Goal: Check status: Check status

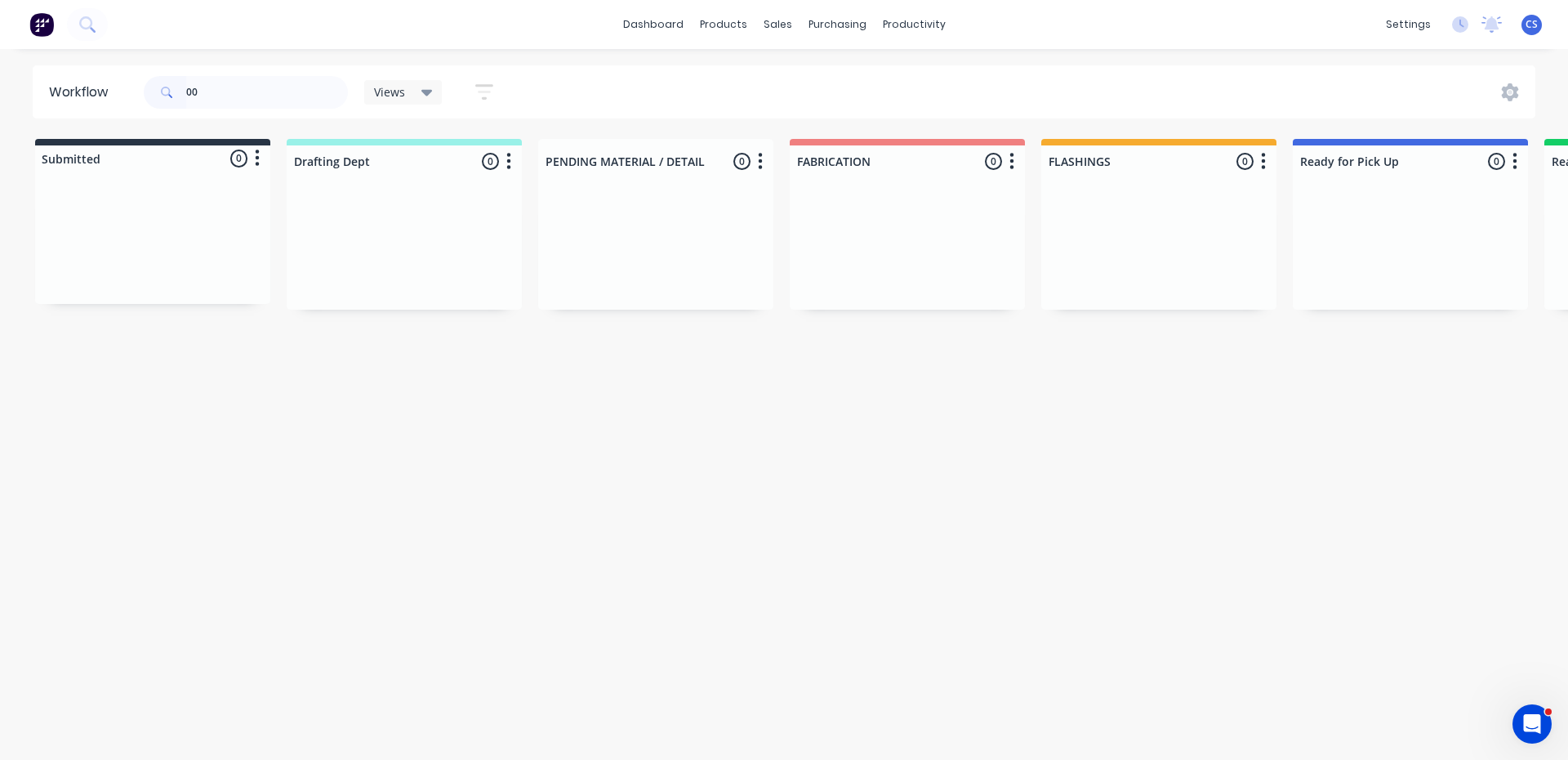
type input "0"
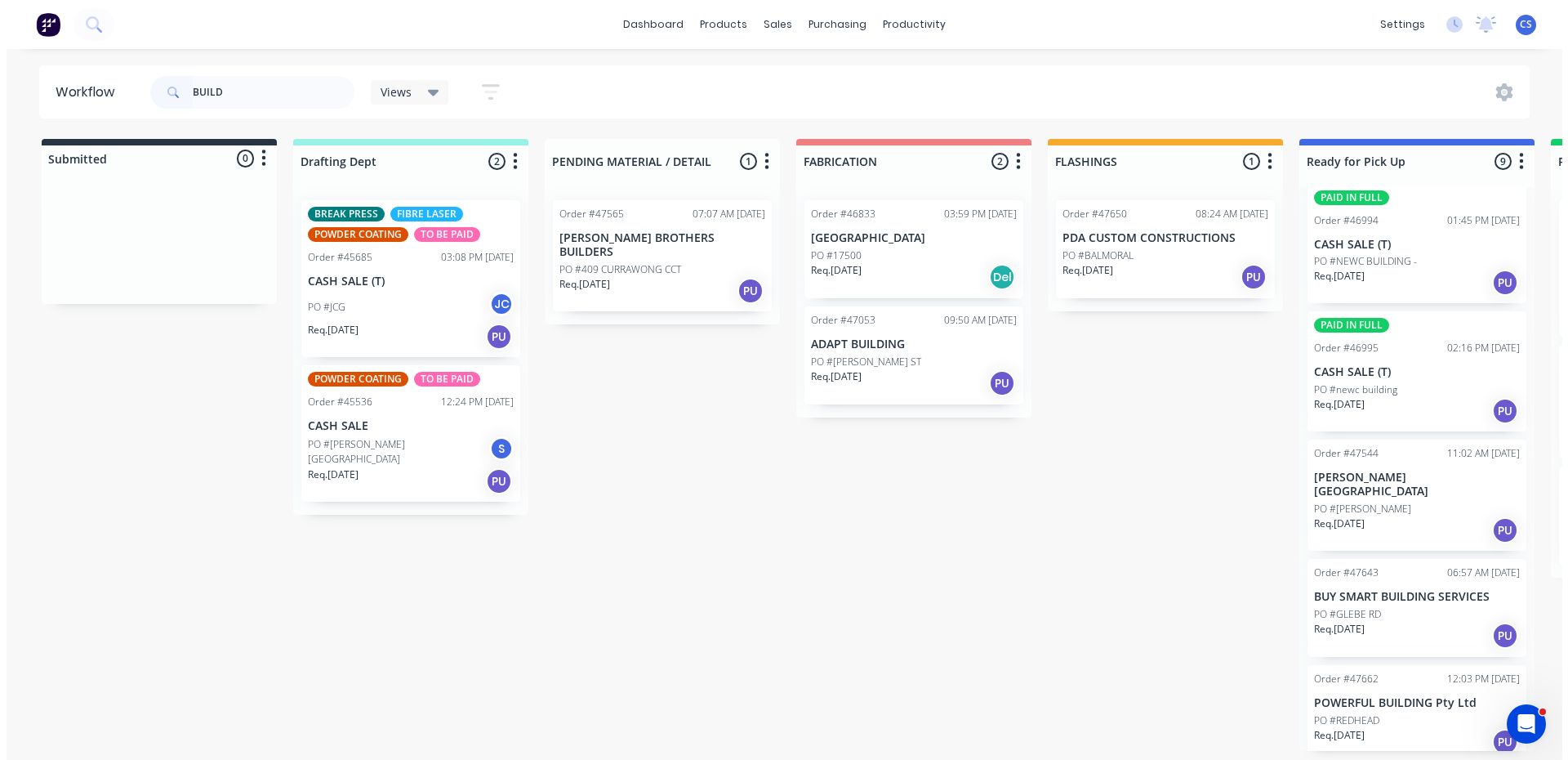
scroll to position [321, 0]
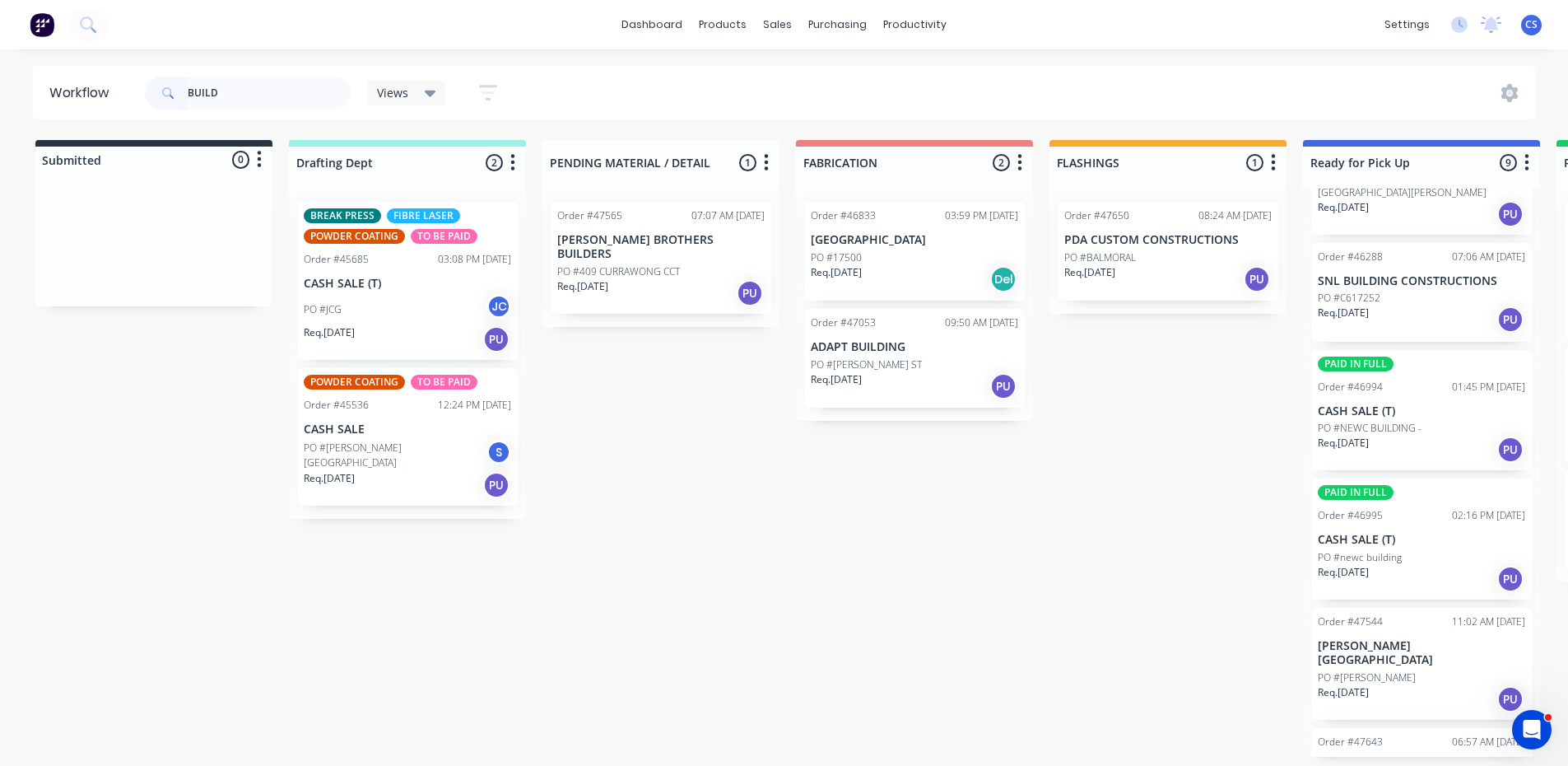
drag, startPoint x: 323, startPoint y: 87, endPoint x: 98, endPoint y: 84, distance: 225.0
click at [99, 85] on header "Workflow BUILD Views Save new view None (Default) edit Nilesh edit Production e…" at bounding box center [784, 92] width 1503 height 54
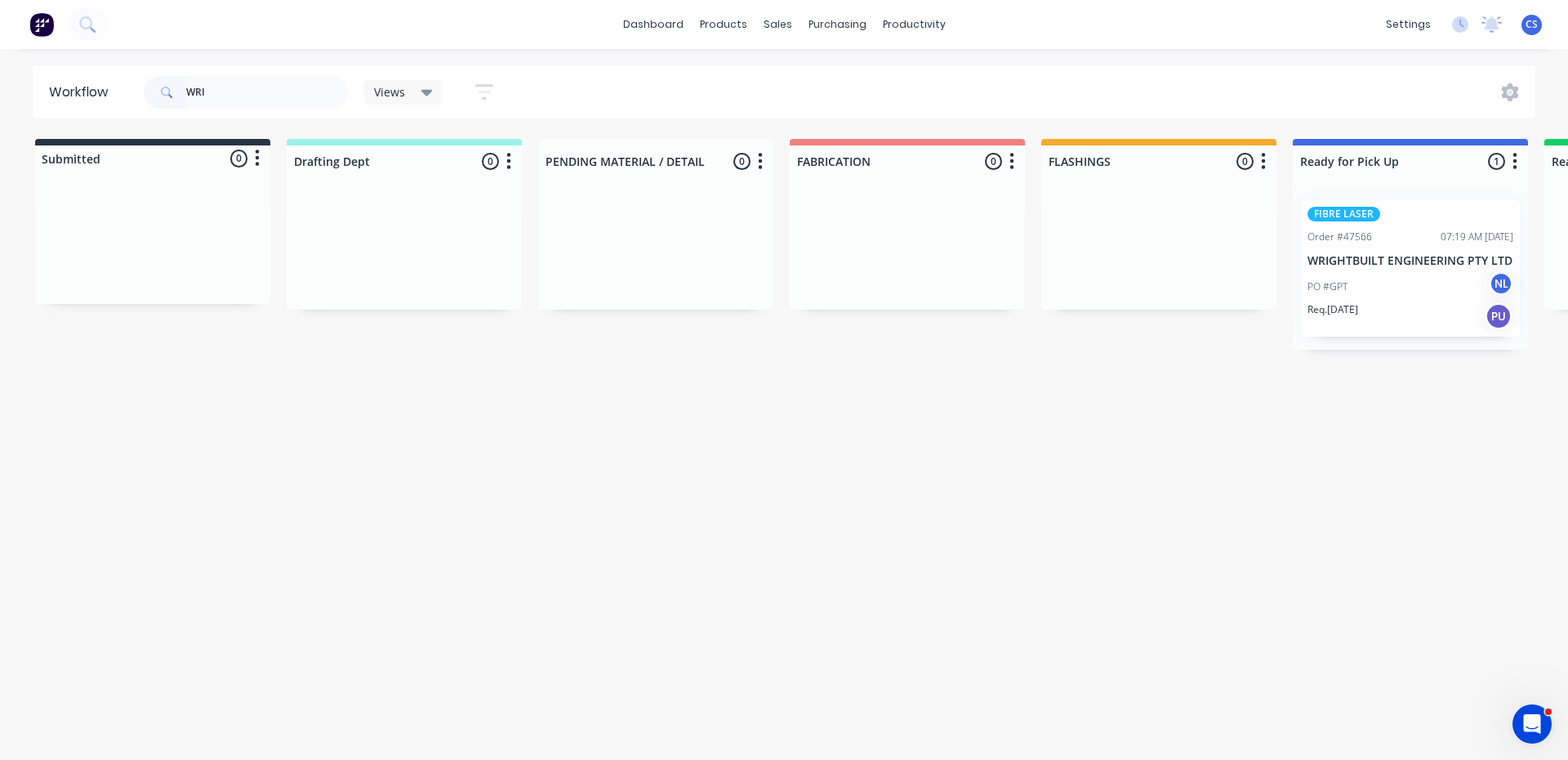
type input "WRI"
click at [1418, 258] on p "WRIGHTBUILT ENGINEERING PTY LTD" at bounding box center [1410, 260] width 206 height 14
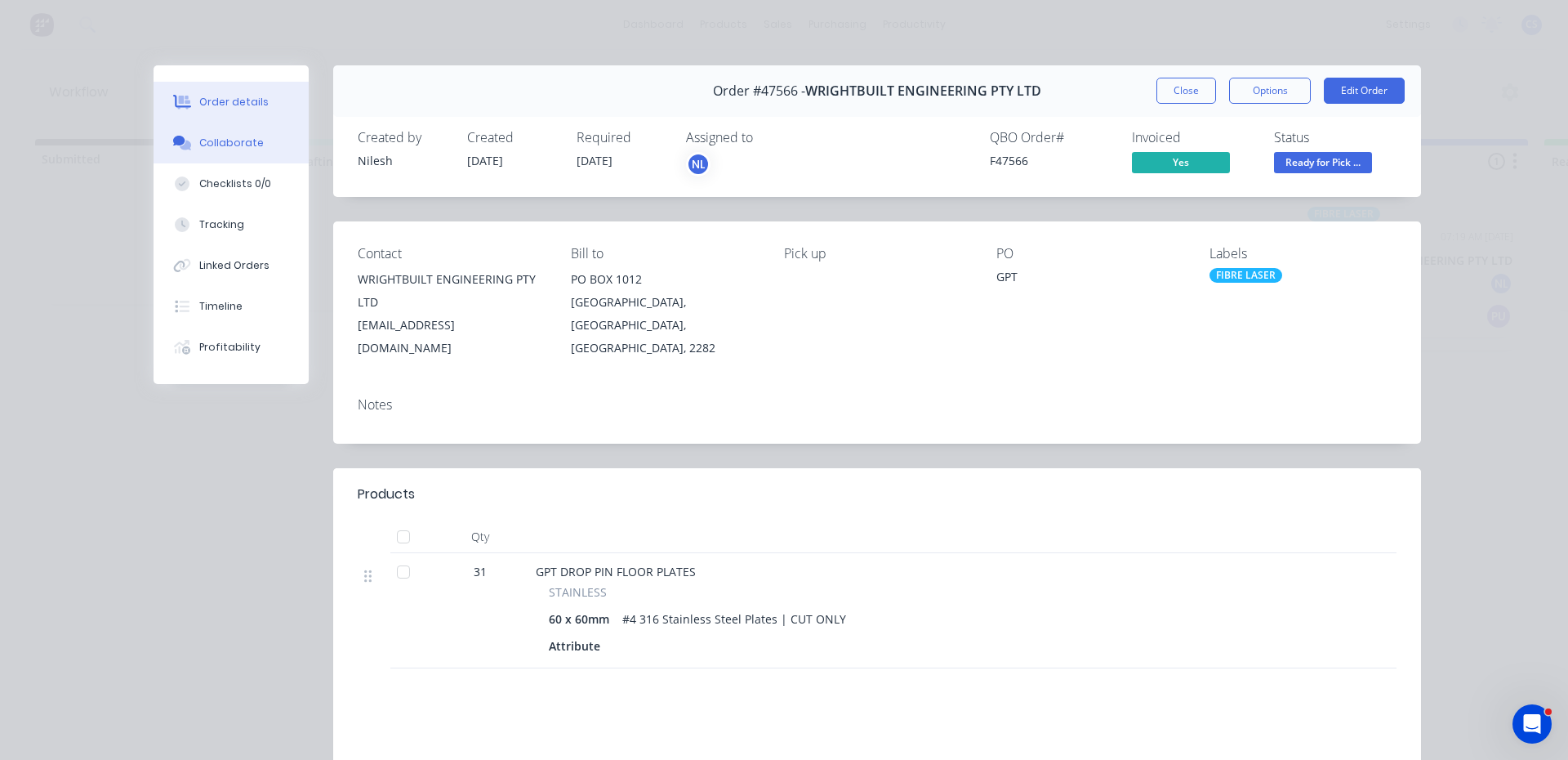
click at [248, 148] on div "Collaborate" at bounding box center [232, 143] width 64 height 15
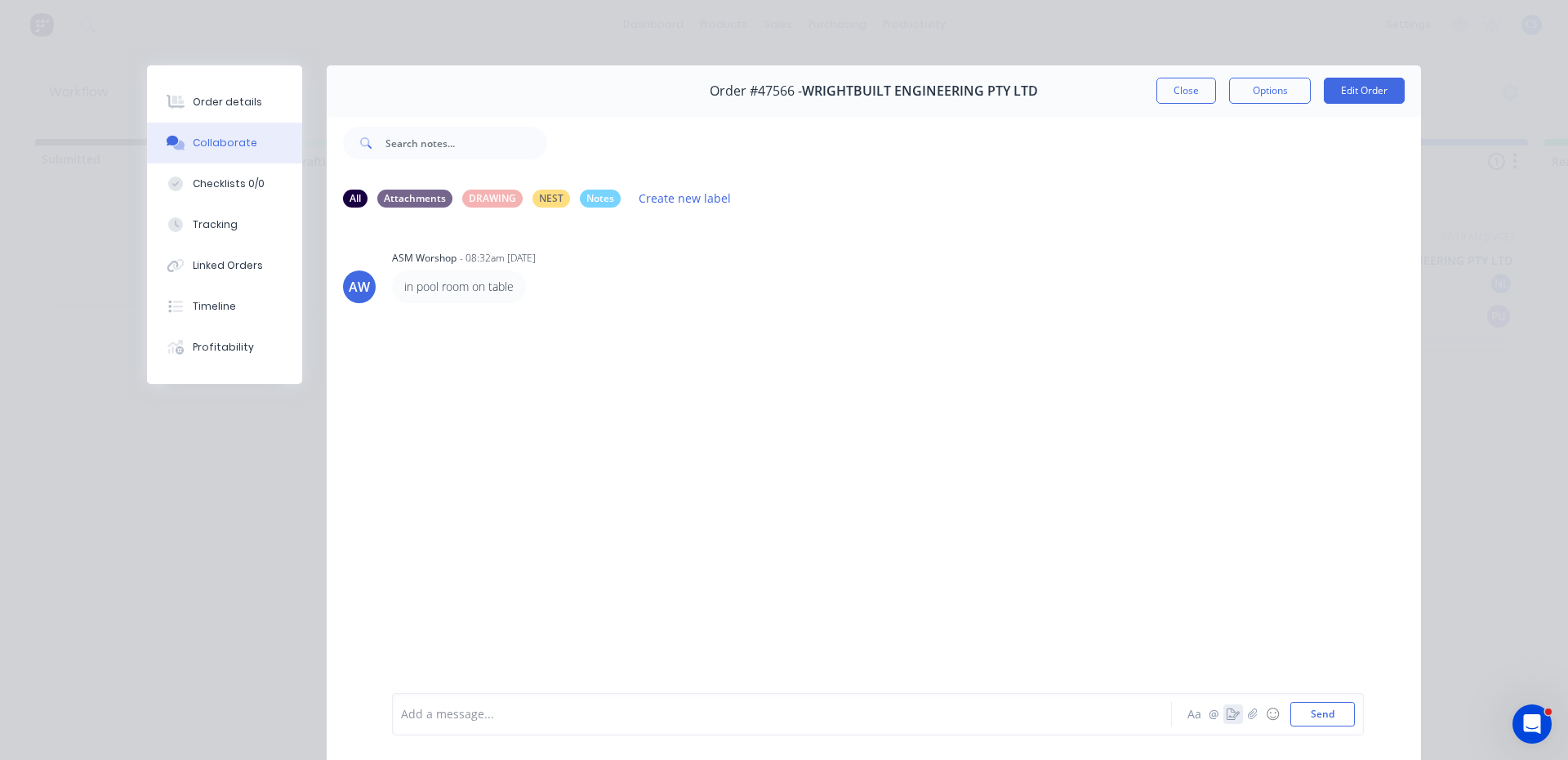
click at [1227, 717] on icon "button" at bounding box center [1233, 713] width 13 height 11
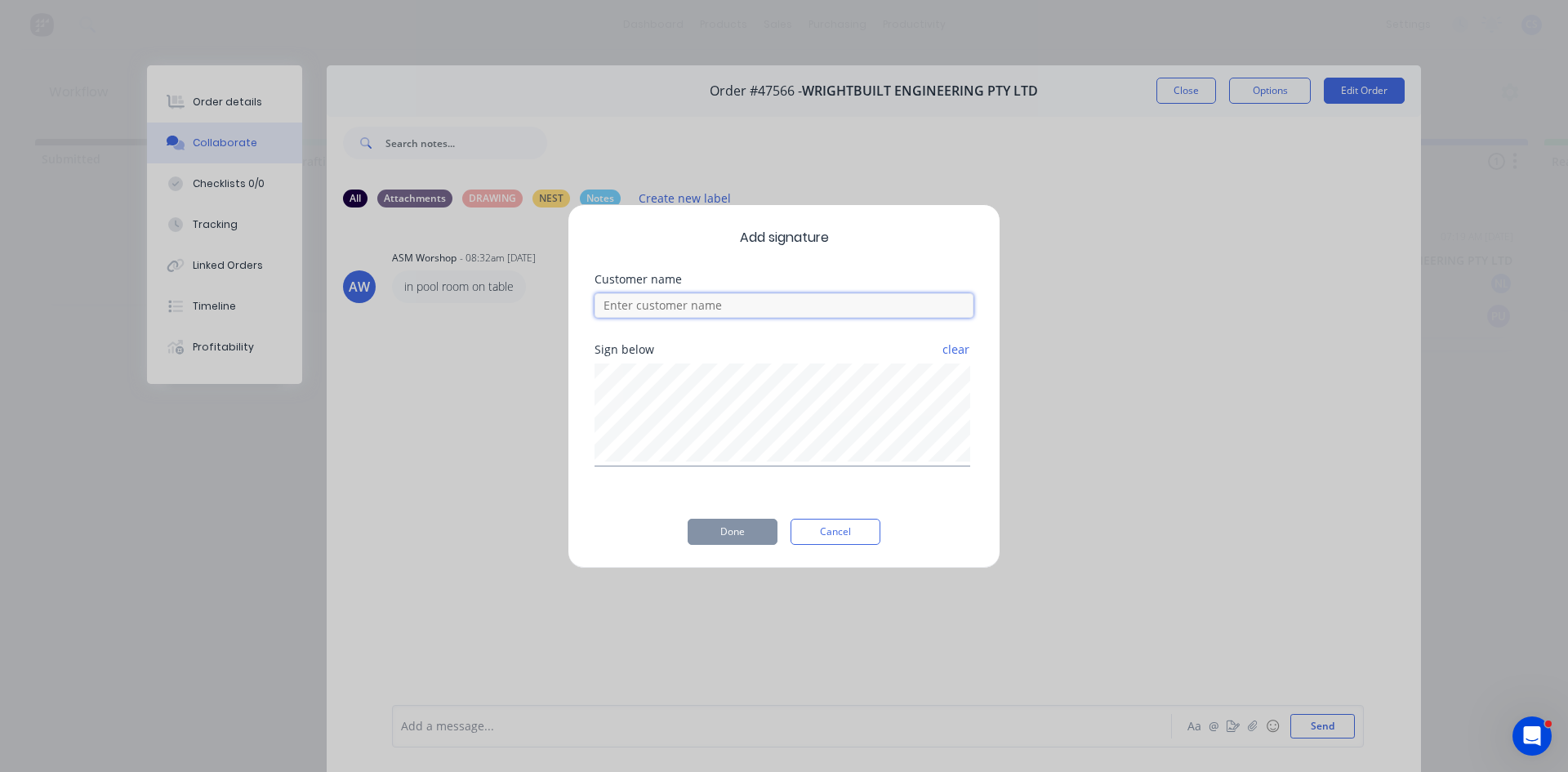
click at [784, 302] on input at bounding box center [784, 305] width 379 height 25
type input "BEN"
click at [764, 527] on button "Done" at bounding box center [732, 531] width 90 height 27
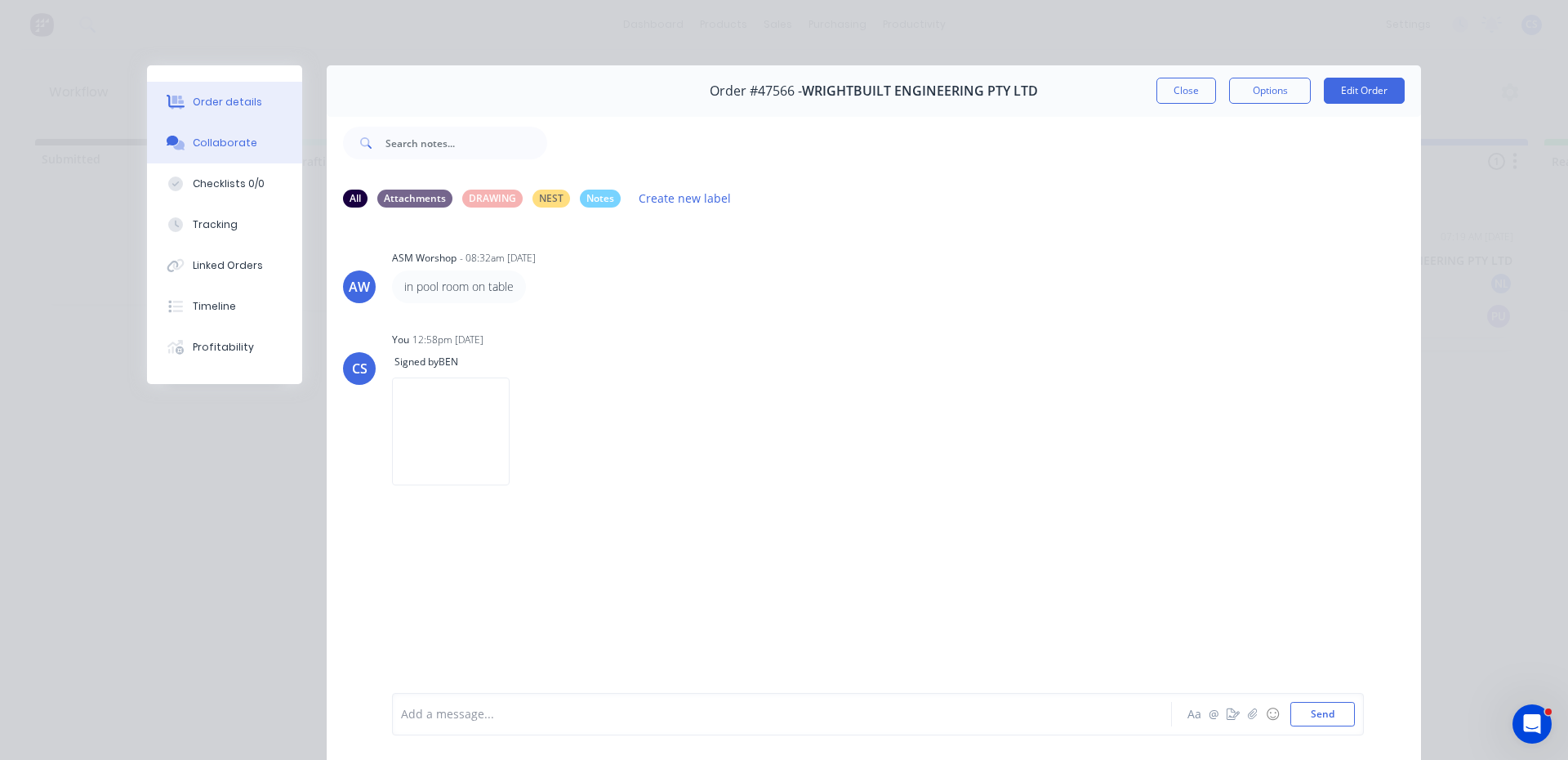
click at [209, 113] on button "Order details" at bounding box center [225, 102] width 156 height 41
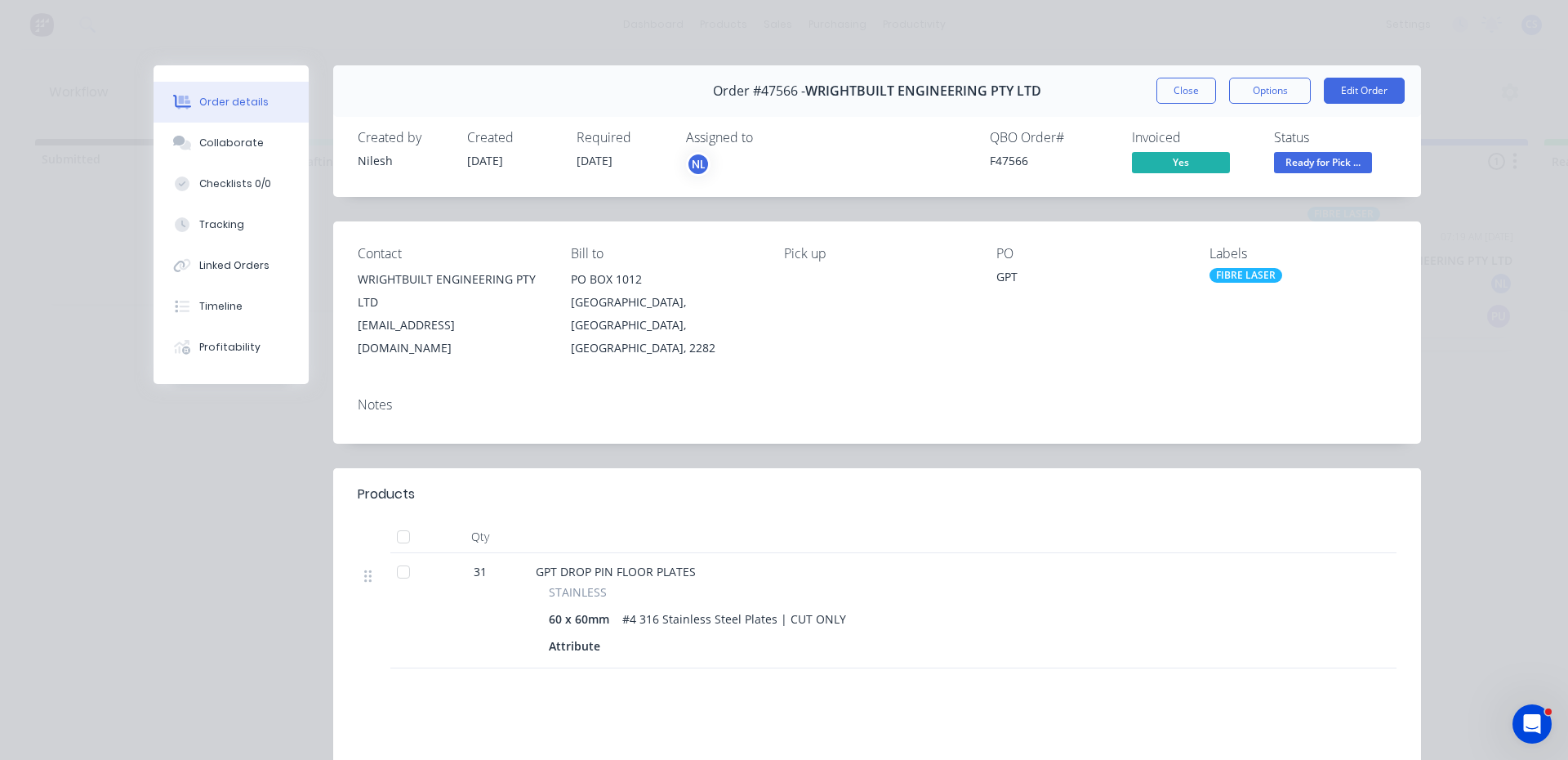
click at [1293, 162] on span "Ready for Pick ..." at bounding box center [1323, 162] width 98 height 20
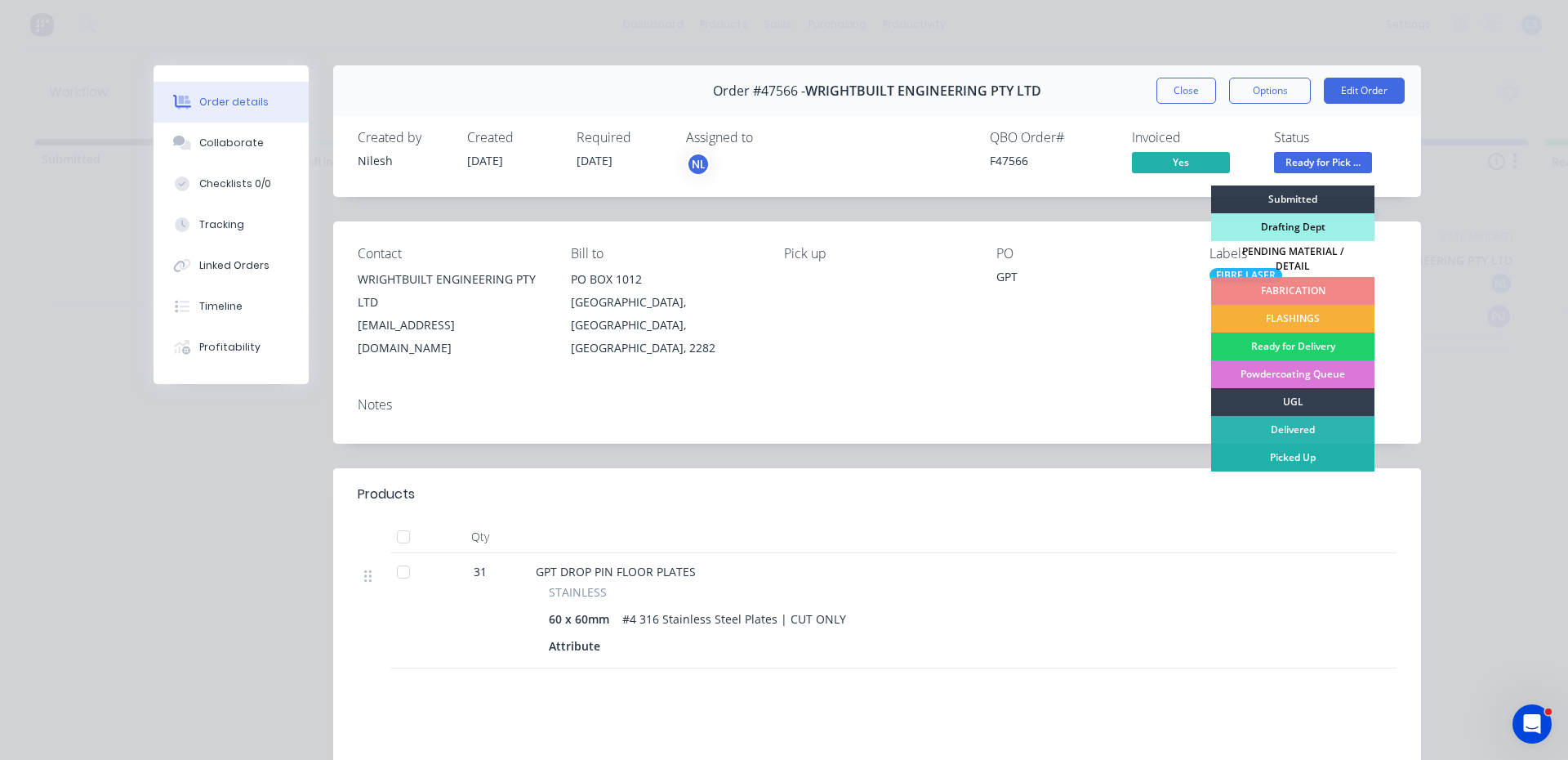
click at [1237, 446] on div "Picked Up" at bounding box center [1292, 457] width 163 height 27
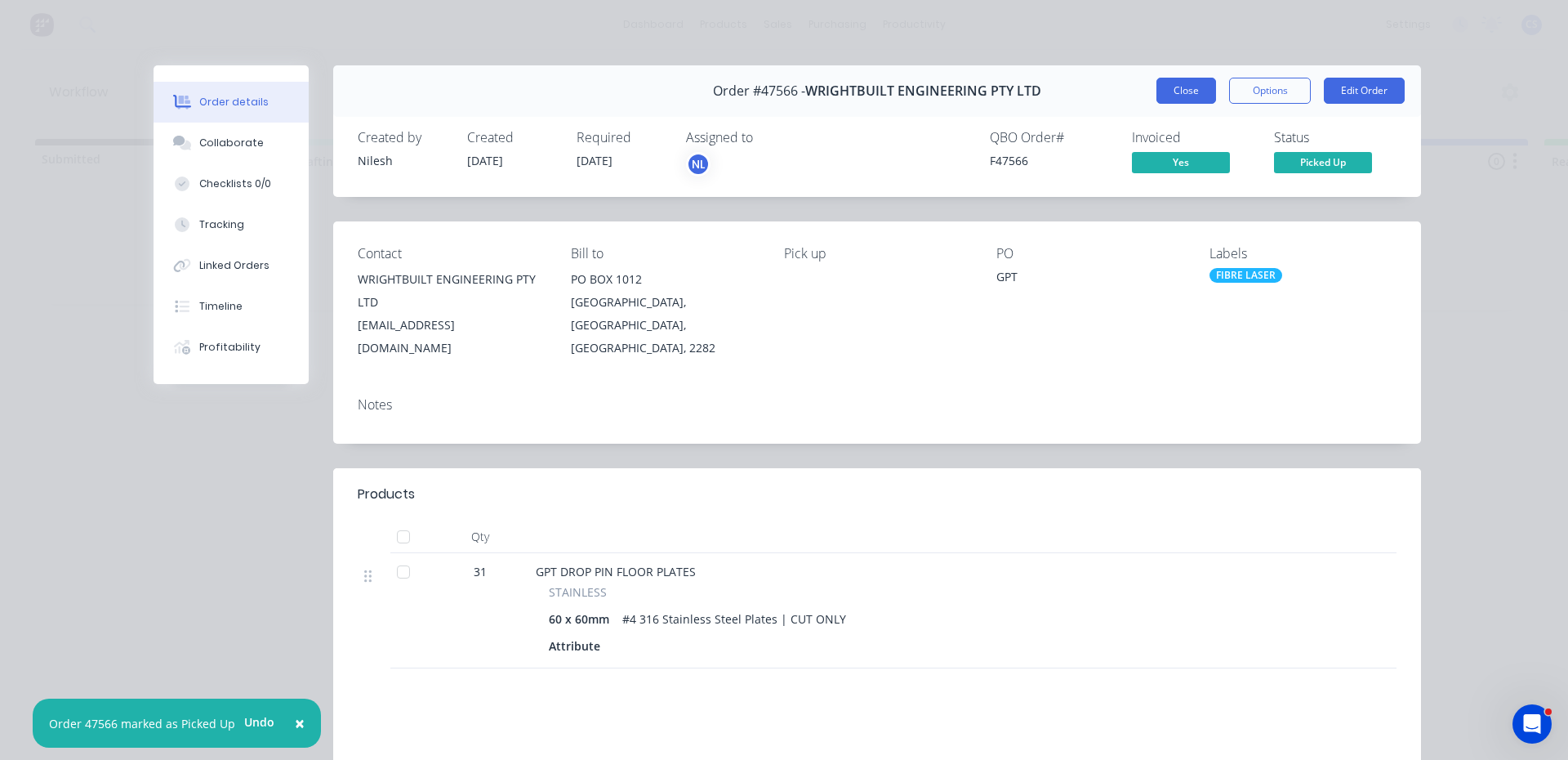
click at [1180, 89] on button "Close" at bounding box center [1185, 91] width 59 height 27
